Goal: Transaction & Acquisition: Purchase product/service

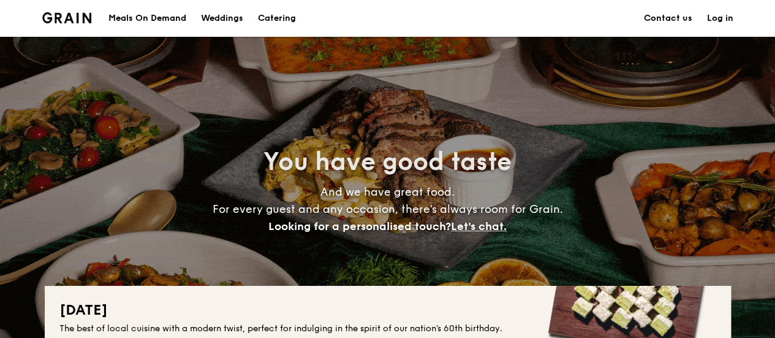
click at [725, 20] on link "Log in" at bounding box center [720, 18] width 26 height 37
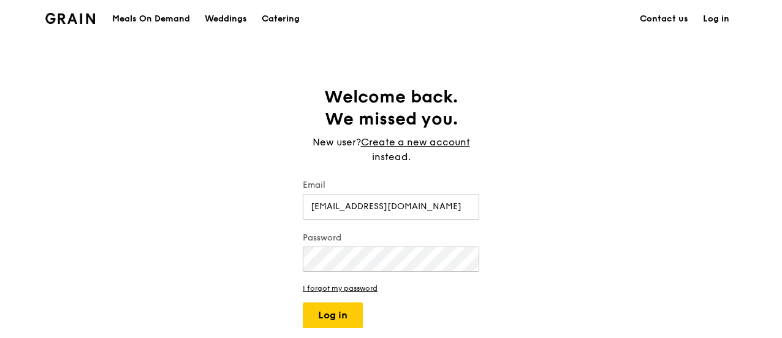
type input "[EMAIL_ADDRESS][DOMAIN_NAME]"
click at [344, 310] on button "Log in" at bounding box center [333, 315] width 60 height 26
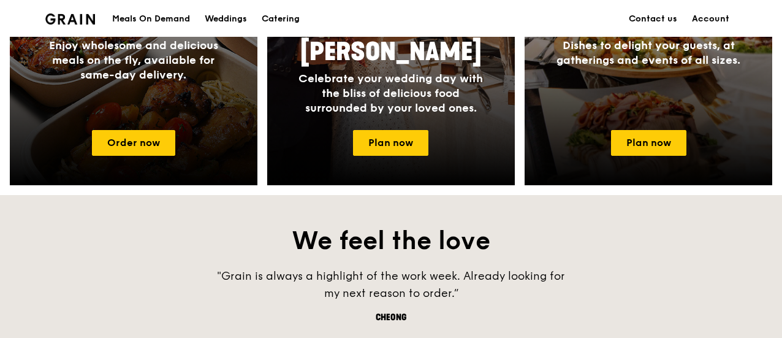
scroll to position [613, 0]
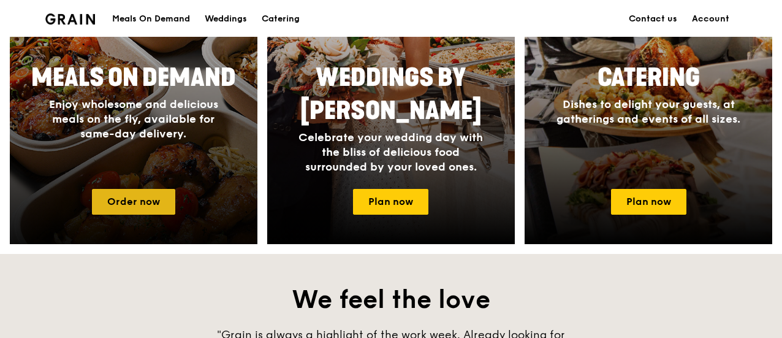
click at [110, 204] on link "Order now" at bounding box center [133, 202] width 83 height 26
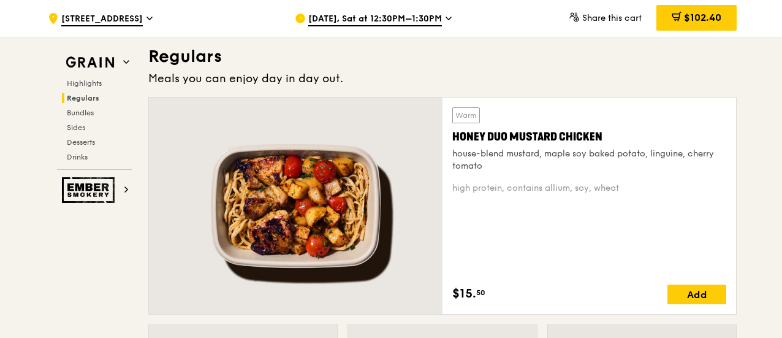
scroll to position [858, 0]
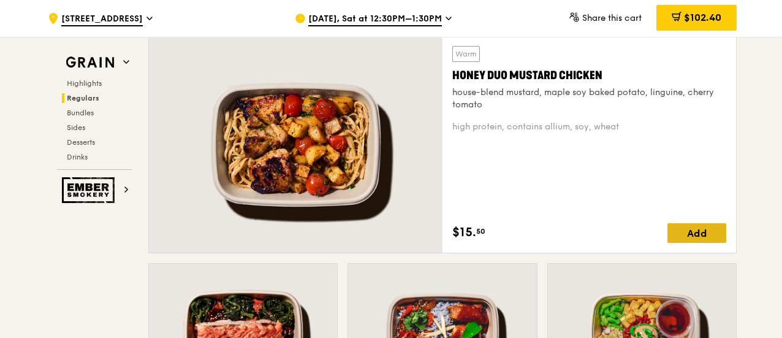
click at [701, 234] on div "Add" at bounding box center [697, 233] width 59 height 20
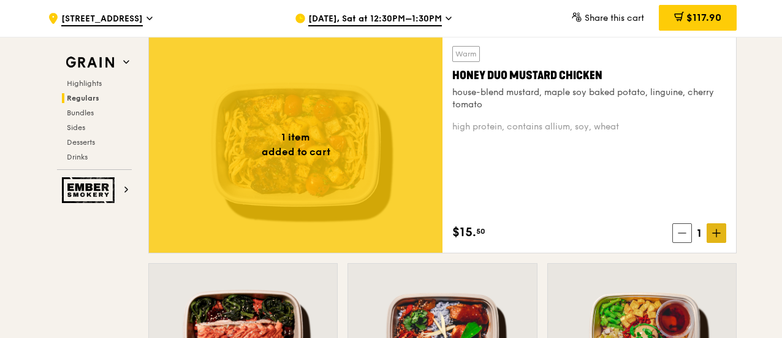
click at [716, 231] on icon at bounding box center [716, 233] width 9 height 9
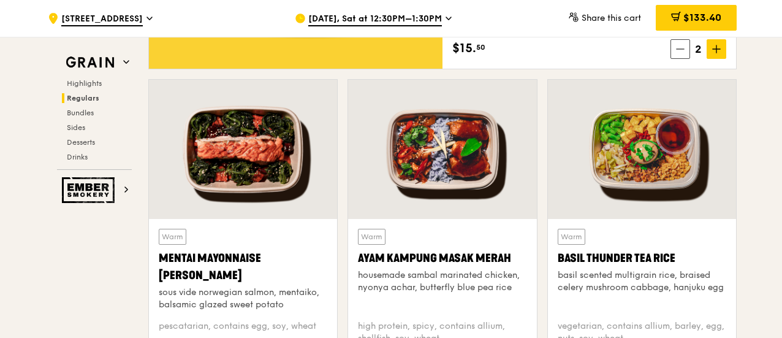
scroll to position [1103, 0]
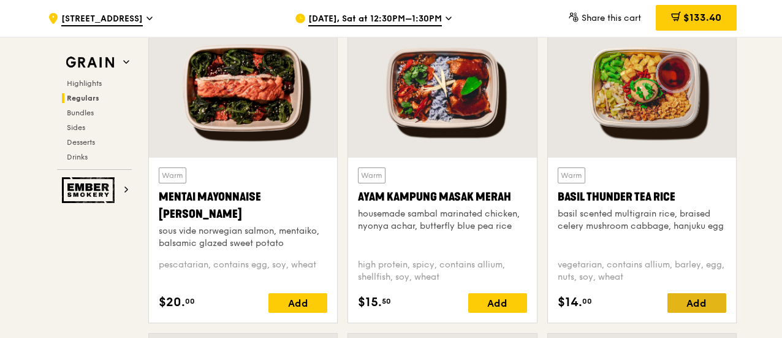
click at [706, 303] on div "Add" at bounding box center [697, 303] width 59 height 20
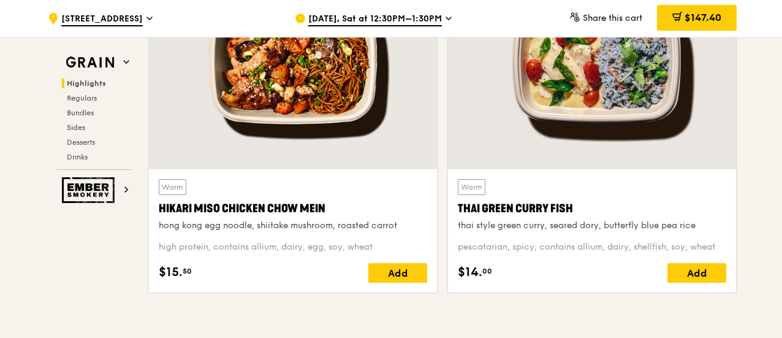
scroll to position [552, 0]
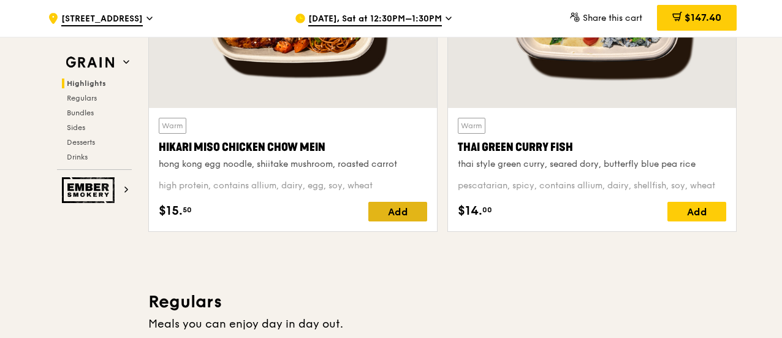
click at [411, 211] on div "Add" at bounding box center [397, 212] width 59 height 20
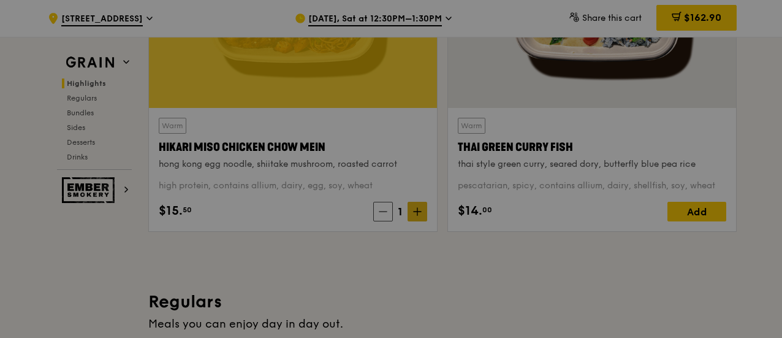
click at [419, 209] on div at bounding box center [391, 169] width 782 height 338
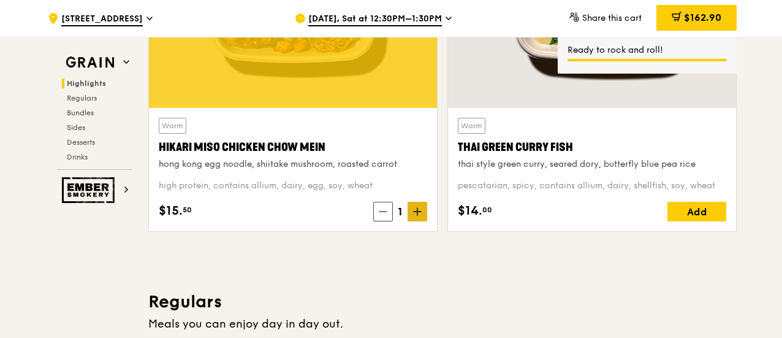
click at [416, 213] on icon at bounding box center [417, 211] width 9 height 9
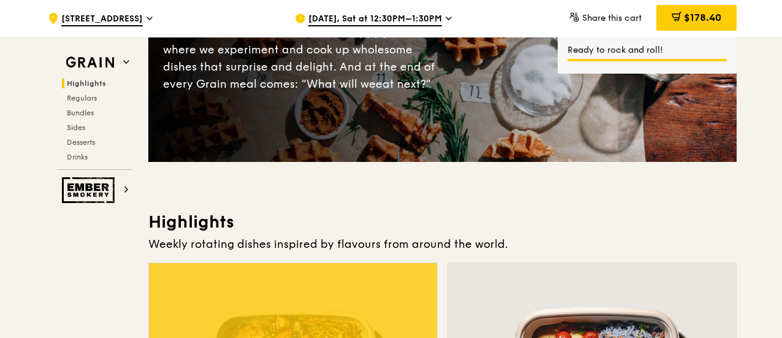
scroll to position [0, 0]
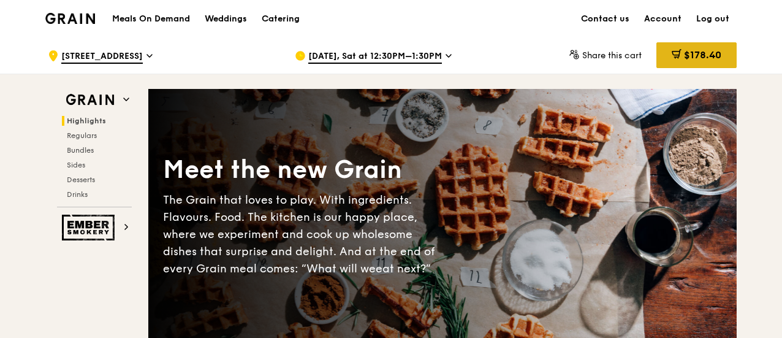
click at [672, 49] on icon at bounding box center [677, 54] width 10 height 10
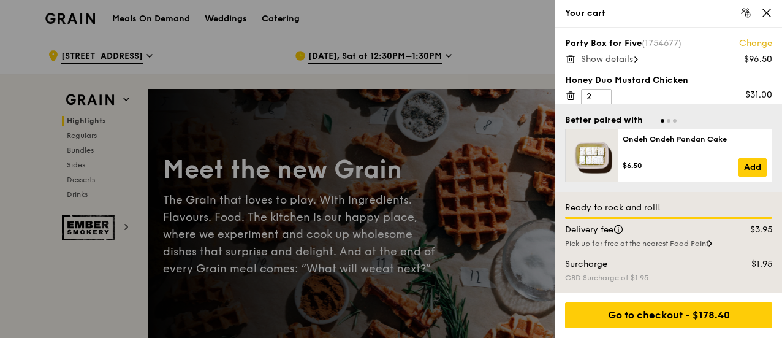
click at [607, 57] on span "Show details" at bounding box center [607, 59] width 52 height 10
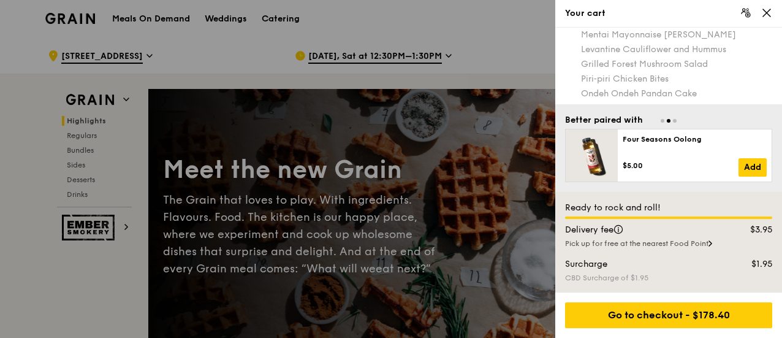
scroll to position [22, 0]
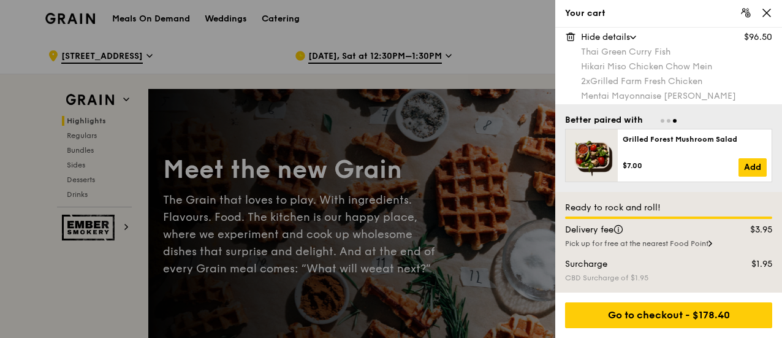
click at [571, 35] on icon at bounding box center [570, 36] width 11 height 11
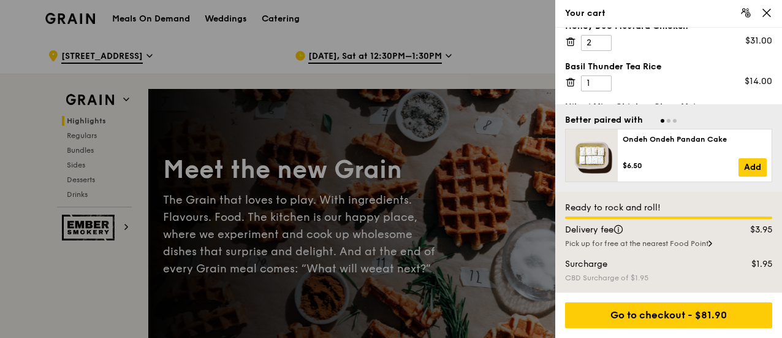
scroll to position [0, 0]
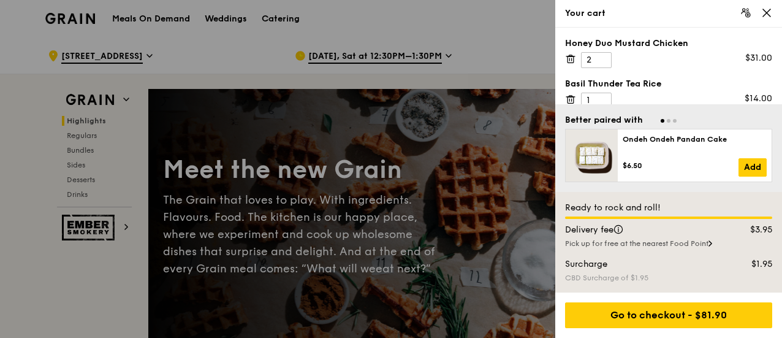
click at [574, 59] on icon at bounding box center [571, 59] width 6 height 6
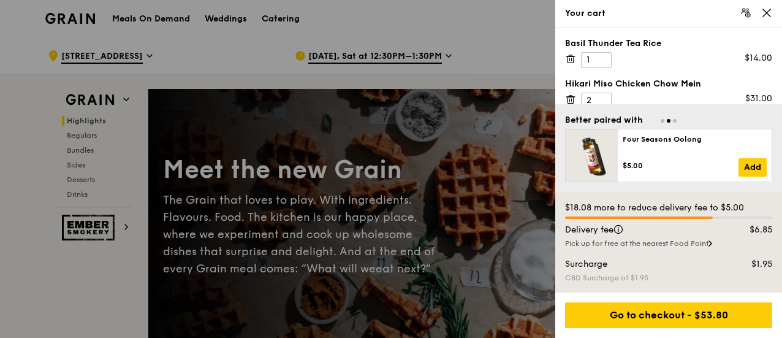
click at [568, 51] on div "Basil Thunder Tea Rice 1 $14.00" at bounding box center [668, 52] width 207 height 31
click at [567, 61] on icon at bounding box center [570, 58] width 11 height 11
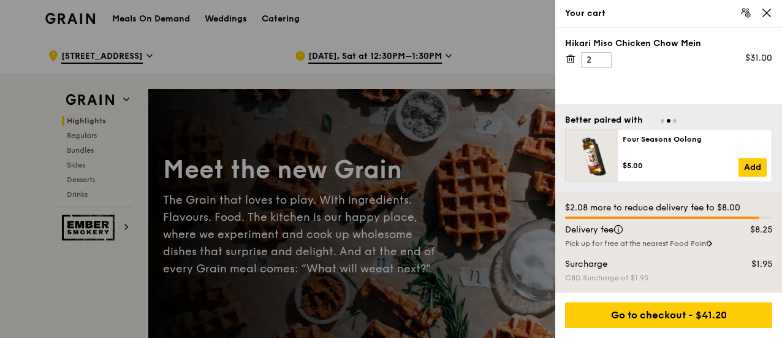
click at [572, 58] on icon at bounding box center [570, 58] width 11 height 11
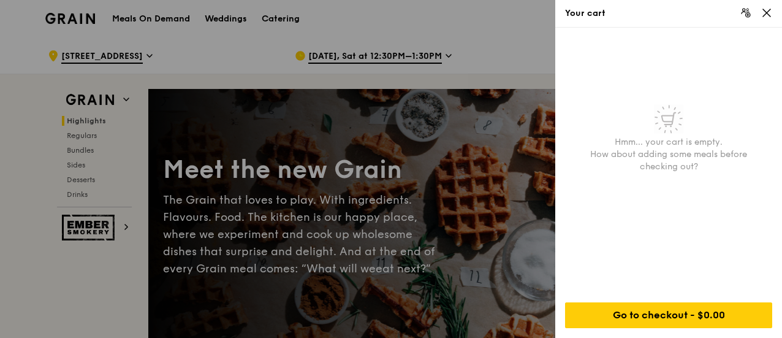
click at [766, 17] on icon at bounding box center [766, 12] width 11 height 11
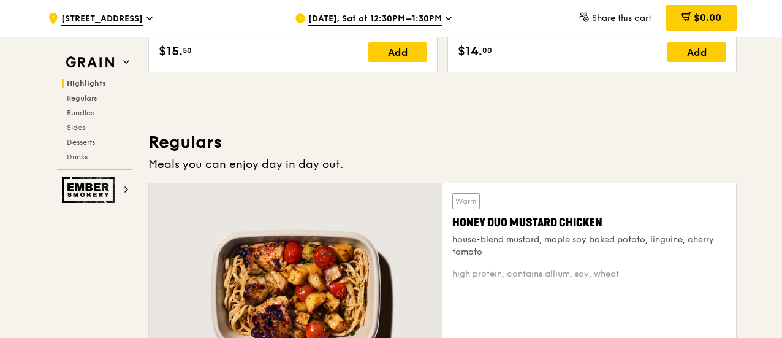
scroll to position [736, 0]
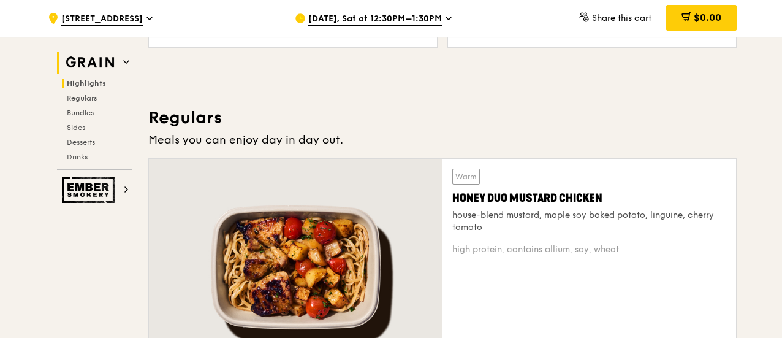
click at [127, 59] on icon at bounding box center [126, 62] width 6 height 6
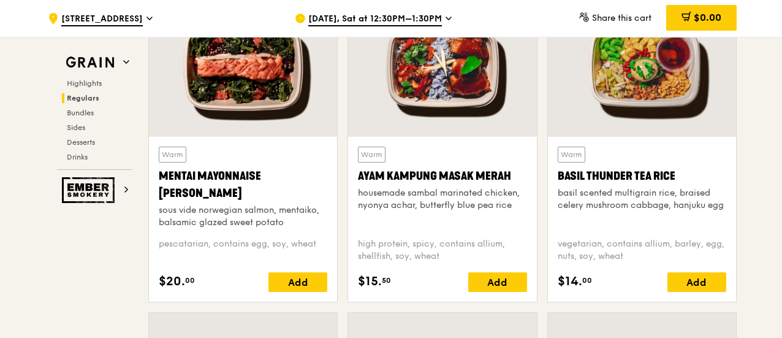
scroll to position [1204, 0]
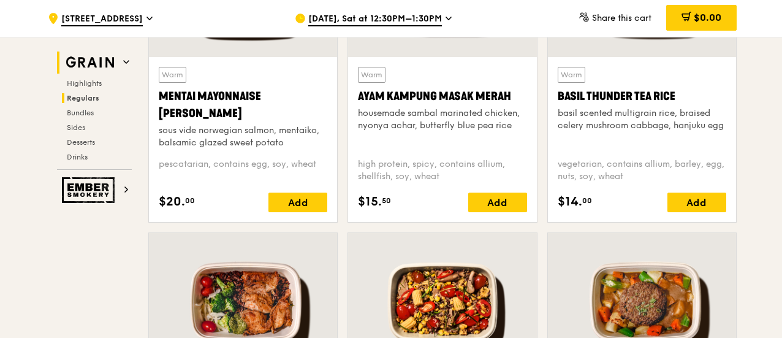
click at [124, 59] on icon at bounding box center [126, 62] width 6 height 6
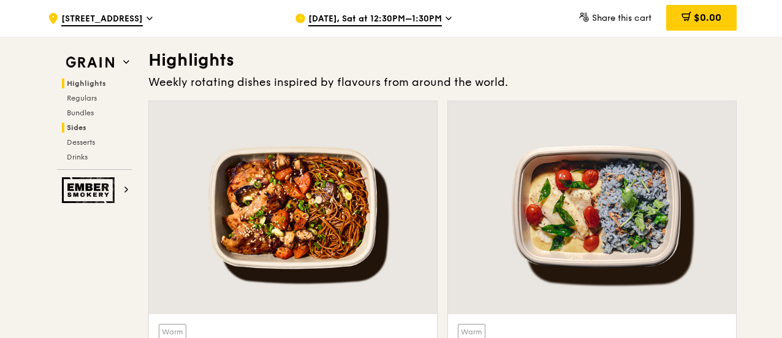
scroll to position [468, 0]
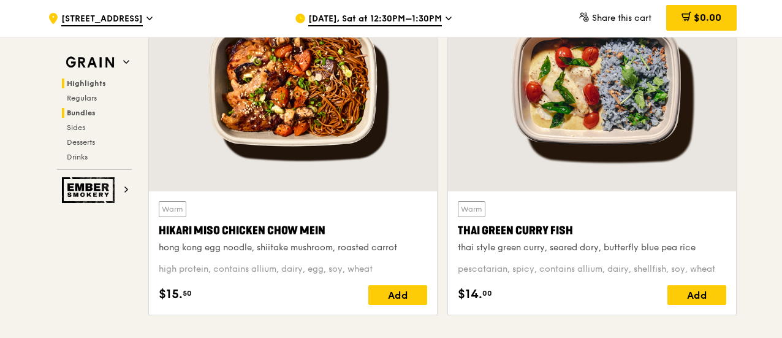
click at [80, 113] on span "Bundles" at bounding box center [81, 112] width 29 height 9
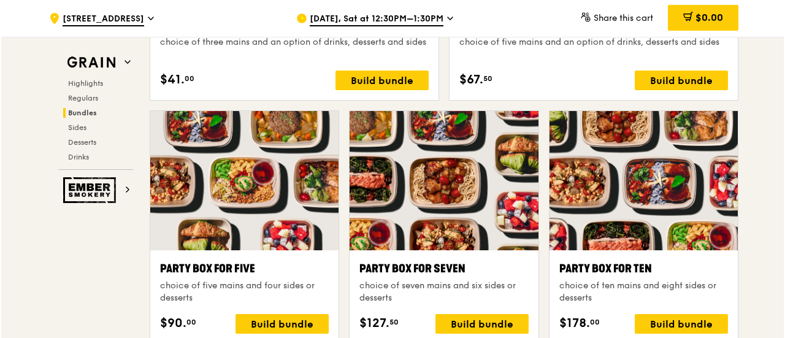
scroll to position [2424, 0]
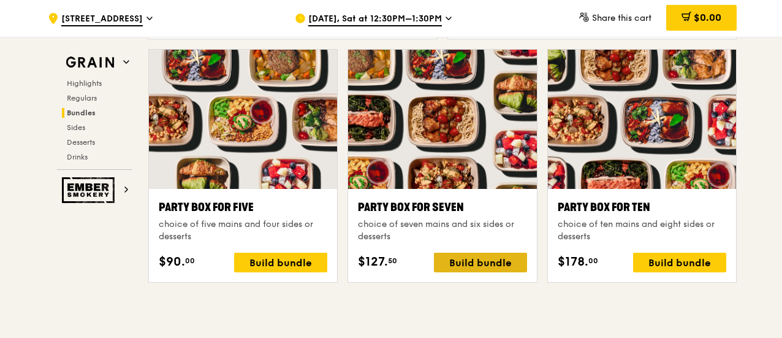
click at [514, 261] on div "Build bundle" at bounding box center [480, 263] width 93 height 20
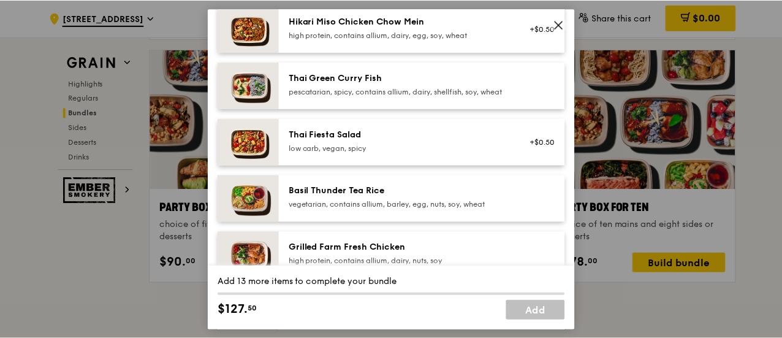
scroll to position [96, 0]
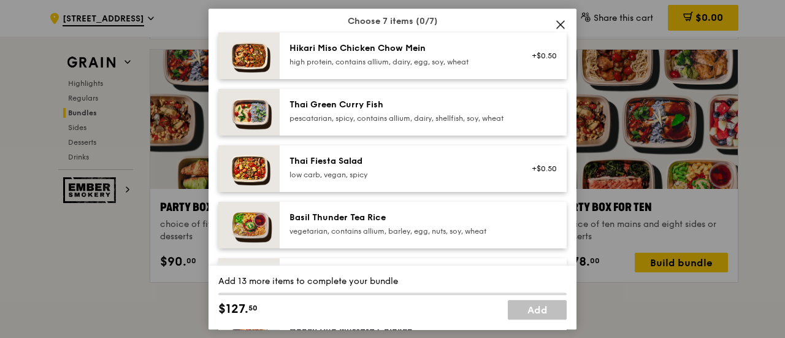
click at [564, 23] on icon at bounding box center [560, 24] width 11 height 11
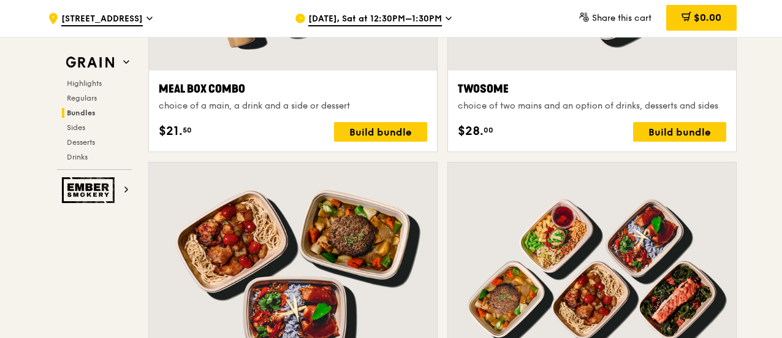
scroll to position [2057, 0]
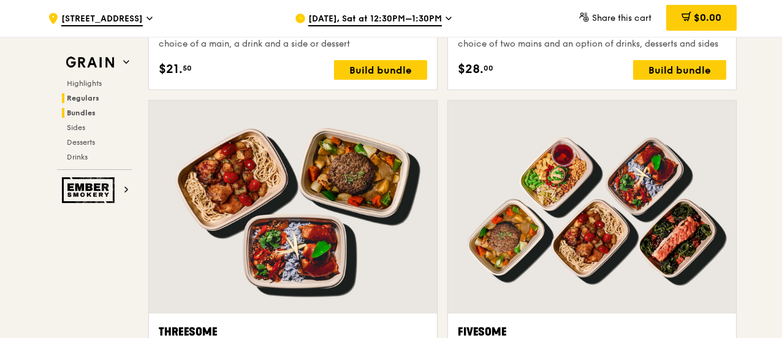
click at [91, 98] on span "Regulars" at bounding box center [83, 98] width 32 height 9
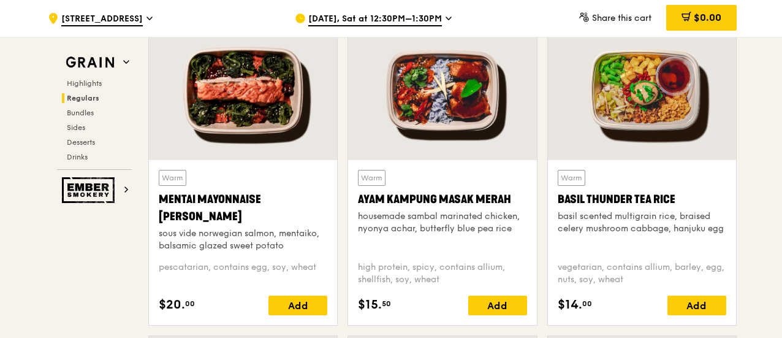
scroll to position [1103, 0]
